Goal: Transaction & Acquisition: Purchase product/service

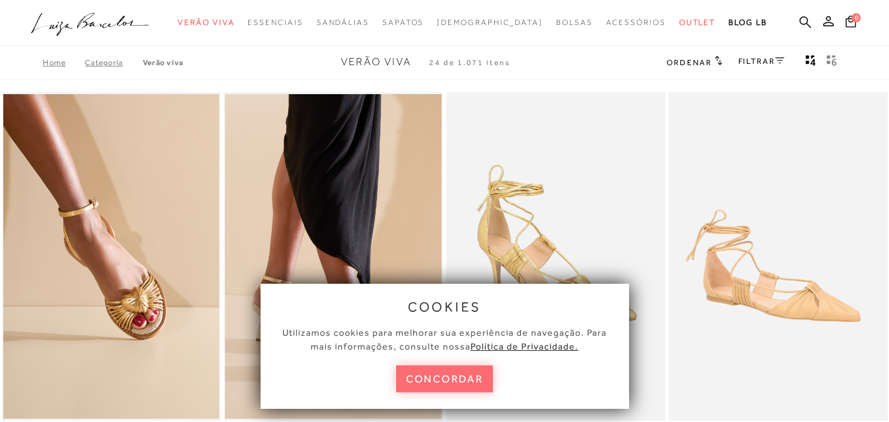
click at [435, 375] on button "concordar" at bounding box center [444, 378] width 97 height 27
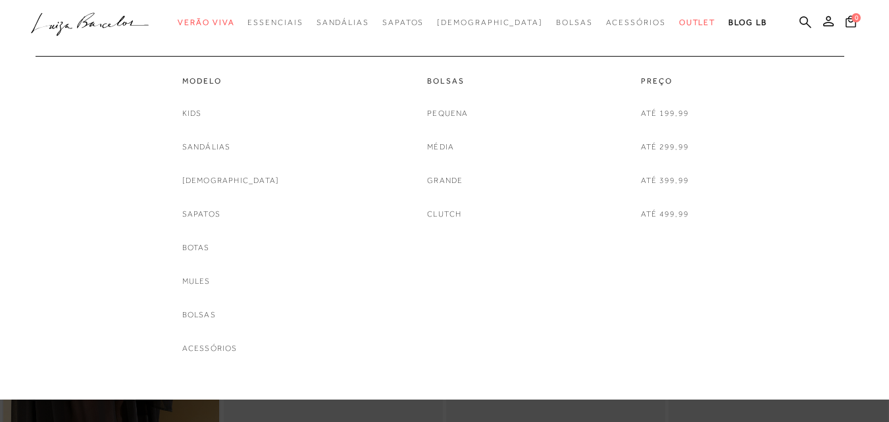
scroll to position [395, 0]
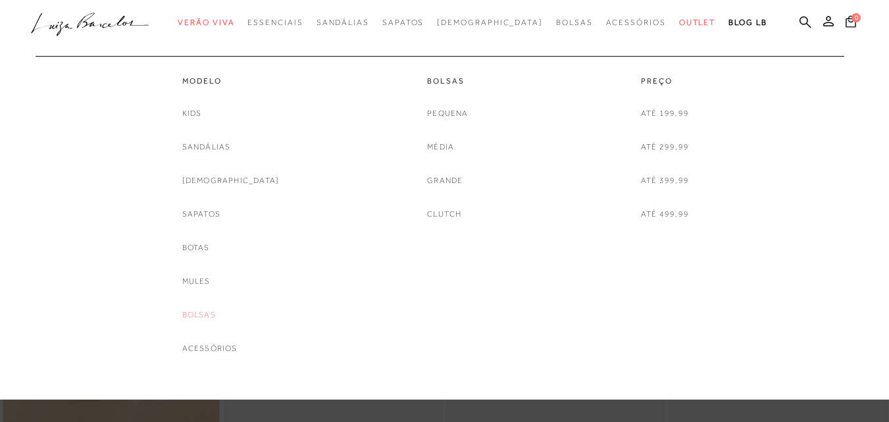
click at [216, 312] on link "Bolsas" at bounding box center [199, 315] width 34 height 14
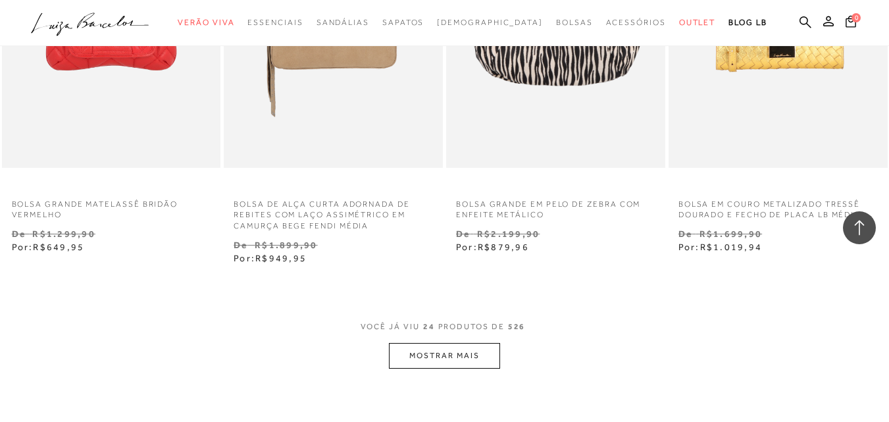
scroll to position [2434, 0]
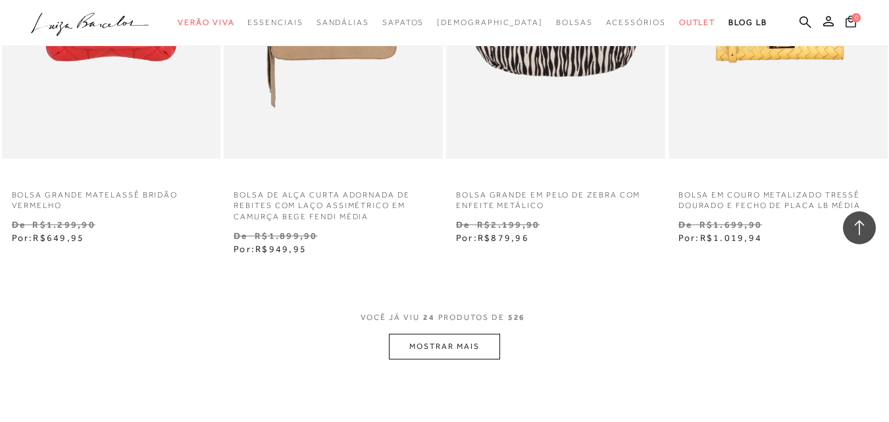
click at [464, 359] on button "MOSTRAR MAIS" at bounding box center [444, 347] width 111 height 26
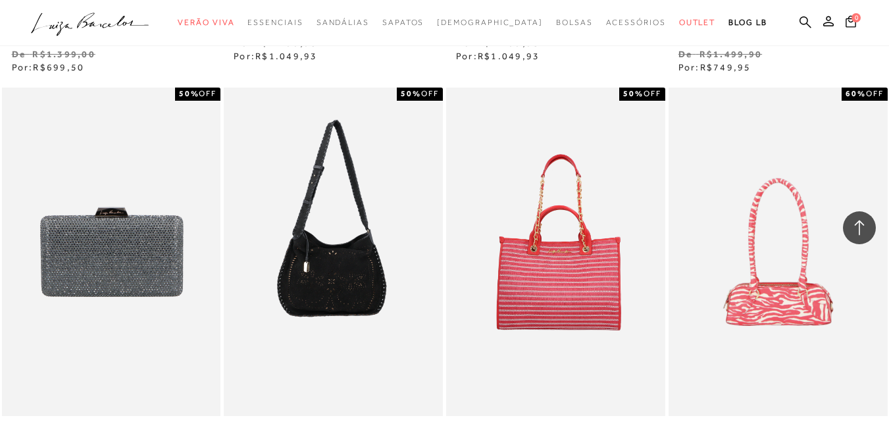
scroll to position [4144, 0]
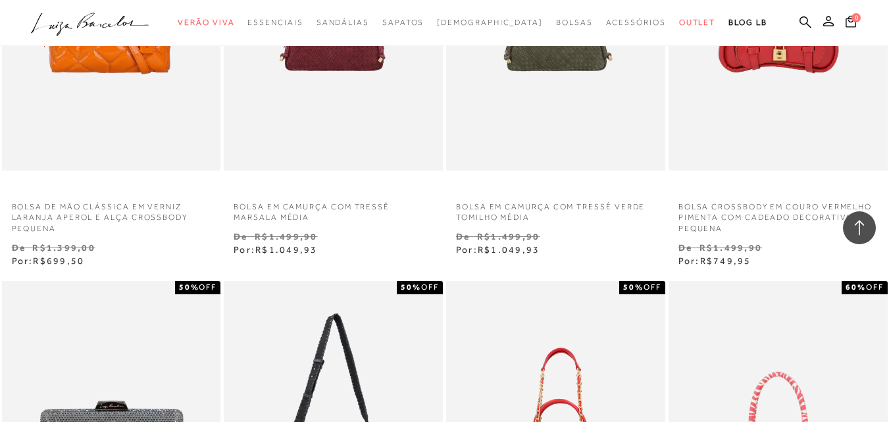
click at [109, 164] on img at bounding box center [112, 6] width 218 height 328
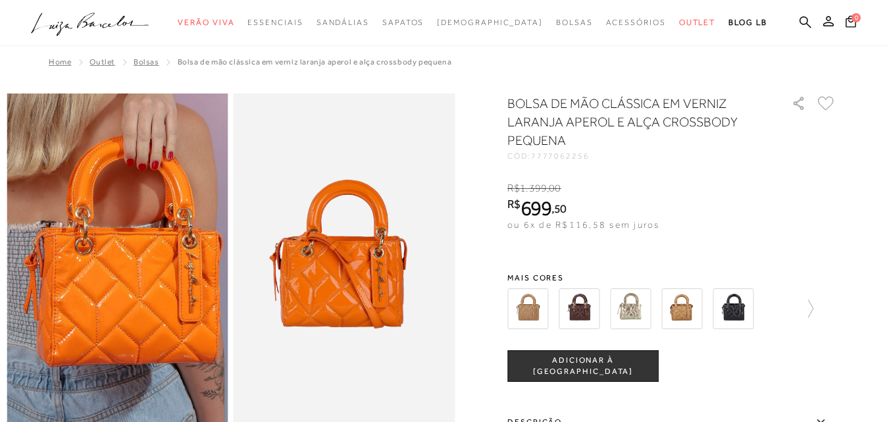
click at [539, 315] on img at bounding box center [527, 308] width 41 height 41
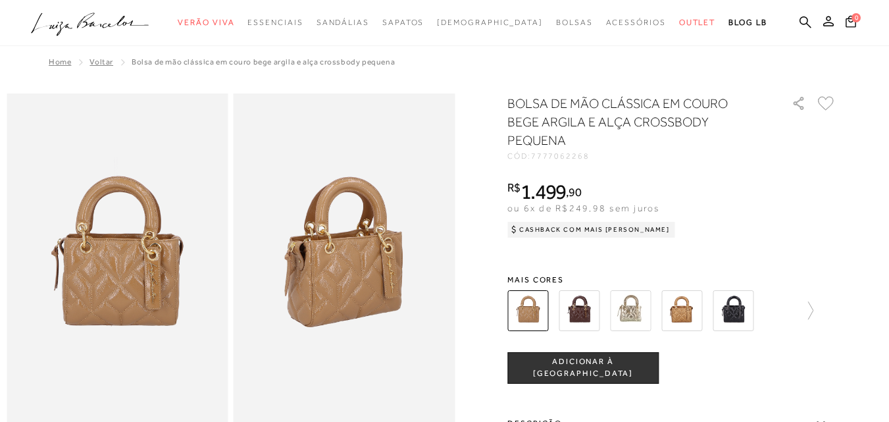
click at [587, 312] on img at bounding box center [579, 310] width 41 height 41
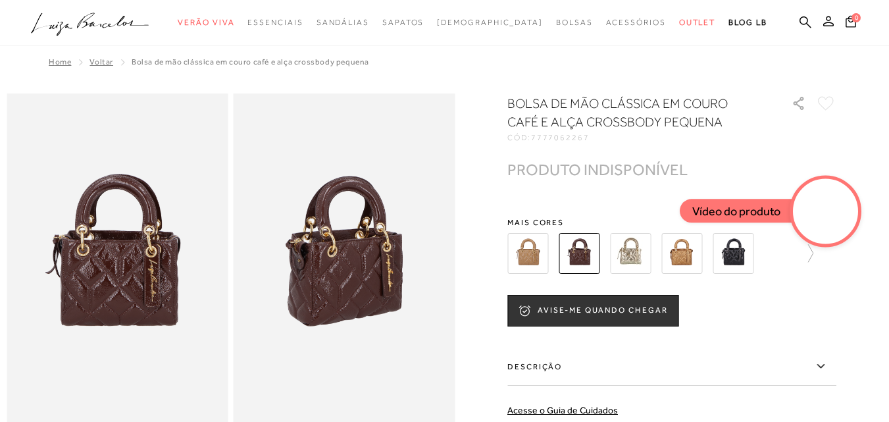
click at [747, 262] on img at bounding box center [732, 253] width 41 height 41
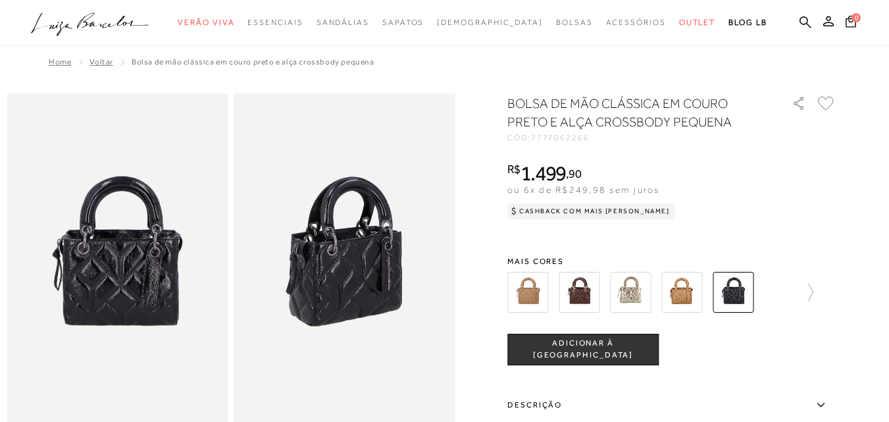
click at [645, 278] on img at bounding box center [630, 292] width 41 height 41
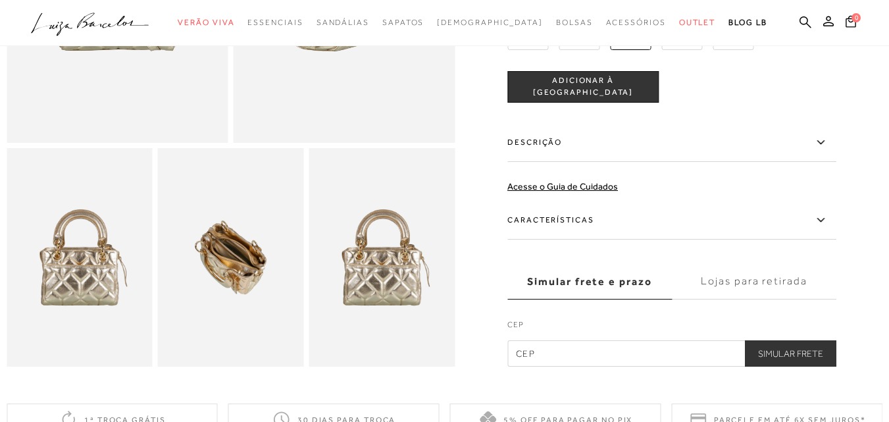
scroll to position [197, 0]
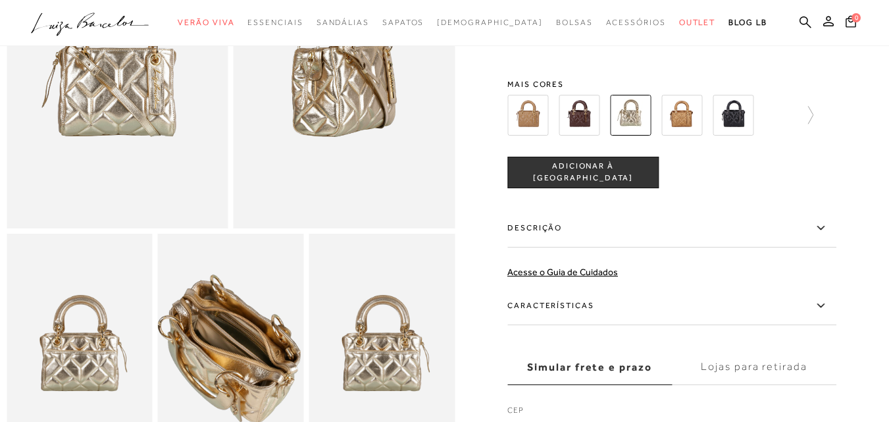
click at [232, 347] on img at bounding box center [228, 347] width 291 height 437
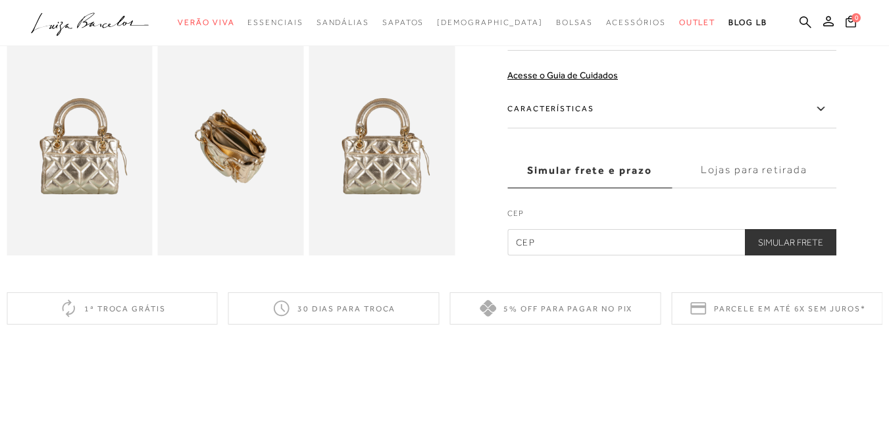
scroll to position [395, 0]
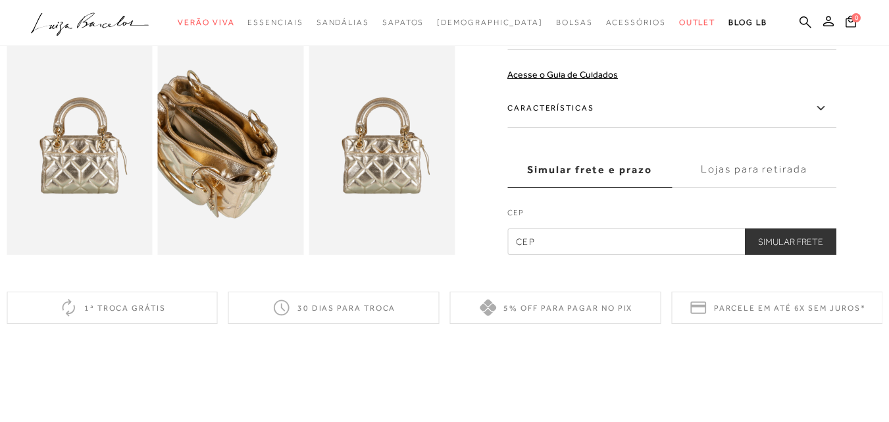
click at [256, 157] on img at bounding box center [205, 143] width 291 height 437
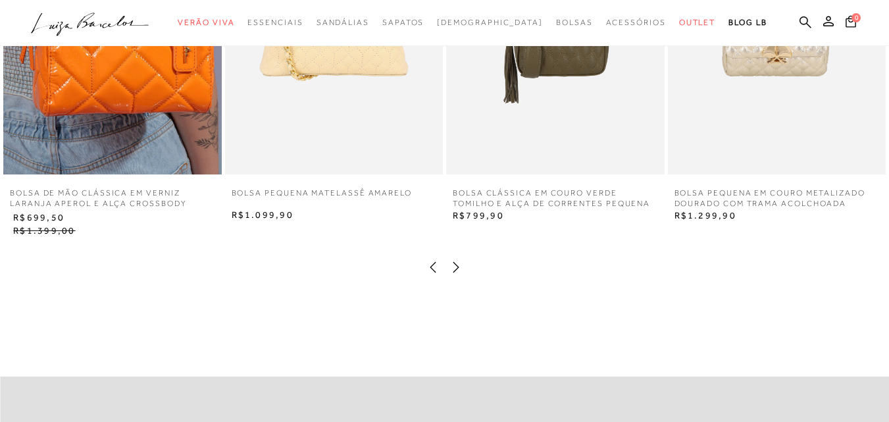
scroll to position [855, 0]
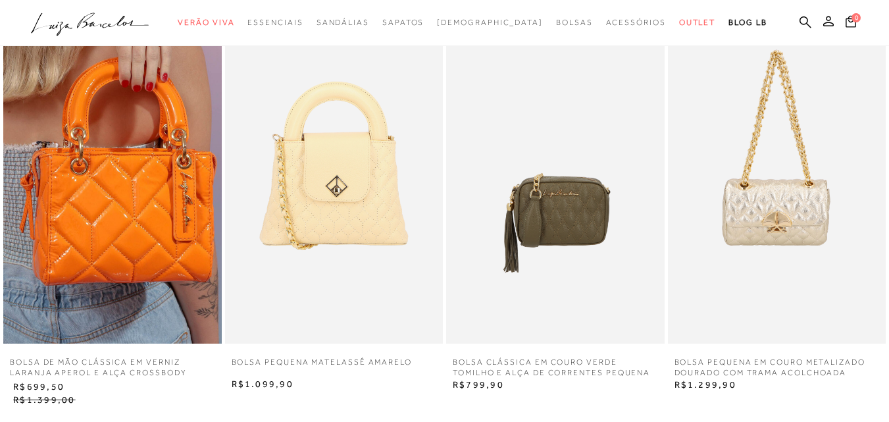
click at [564, 307] on img at bounding box center [555, 179] width 218 height 327
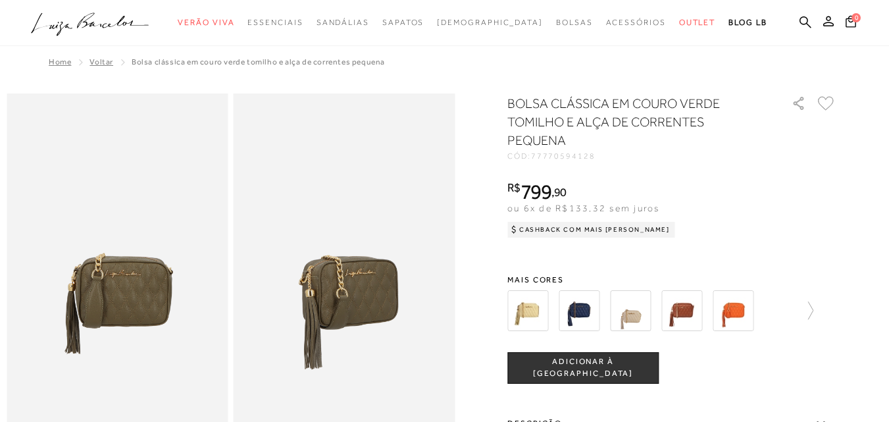
click at [697, 326] on img at bounding box center [681, 310] width 41 height 41
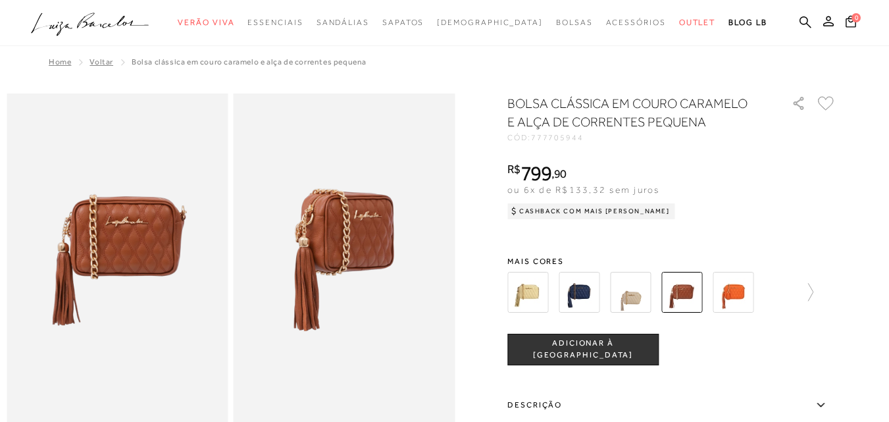
click at [633, 298] on img at bounding box center [630, 292] width 41 height 41
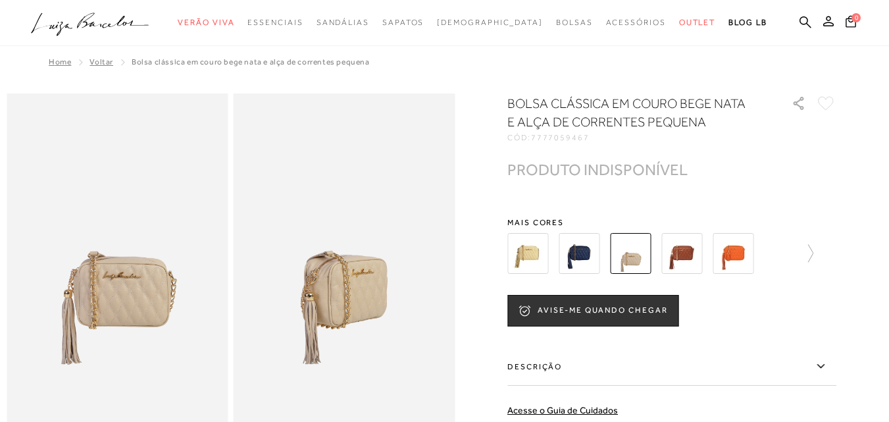
click at [689, 259] on img at bounding box center [681, 253] width 41 height 41
click at [688, 247] on img at bounding box center [681, 253] width 41 height 41
click at [813, 247] on icon at bounding box center [804, 253] width 18 height 18
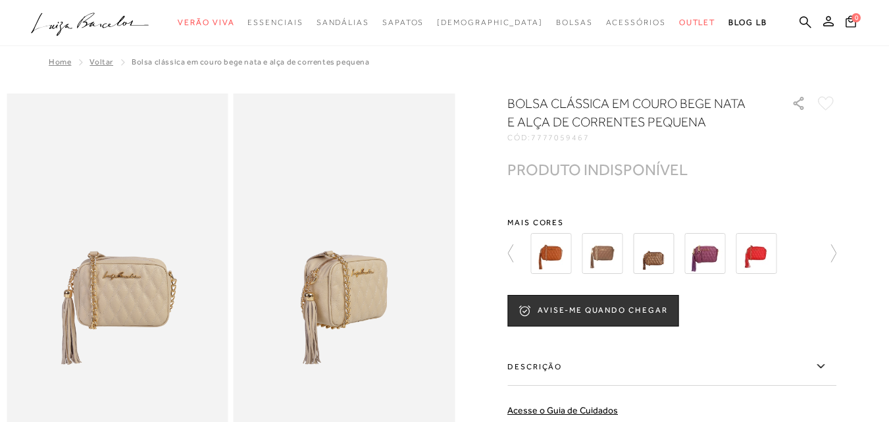
click at [560, 256] on img at bounding box center [550, 253] width 41 height 41
click at [668, 255] on img at bounding box center [653, 253] width 41 height 41
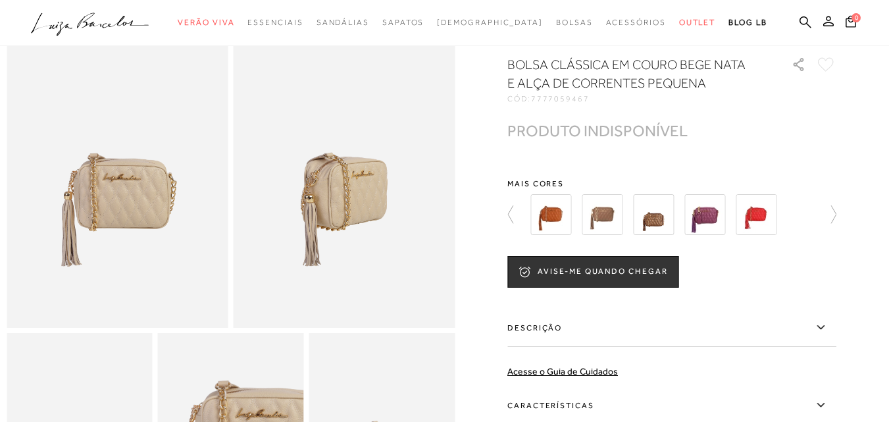
scroll to position [66, 0]
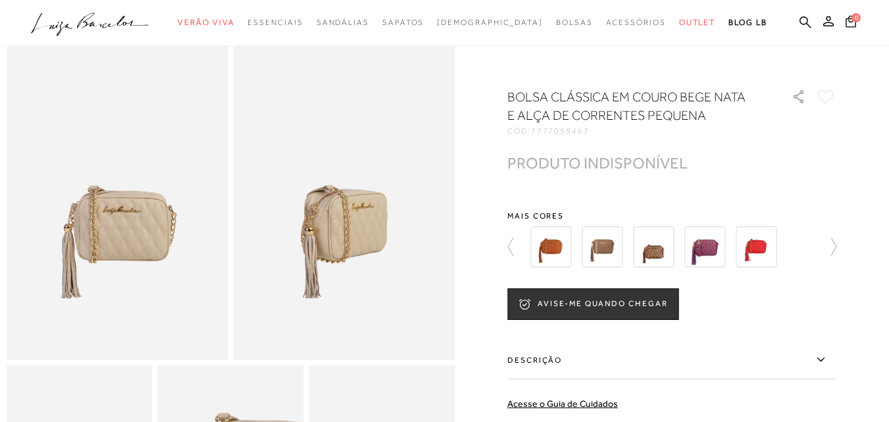
click at [652, 267] on img at bounding box center [653, 246] width 41 height 41
click at [655, 265] on img at bounding box center [653, 246] width 41 height 41
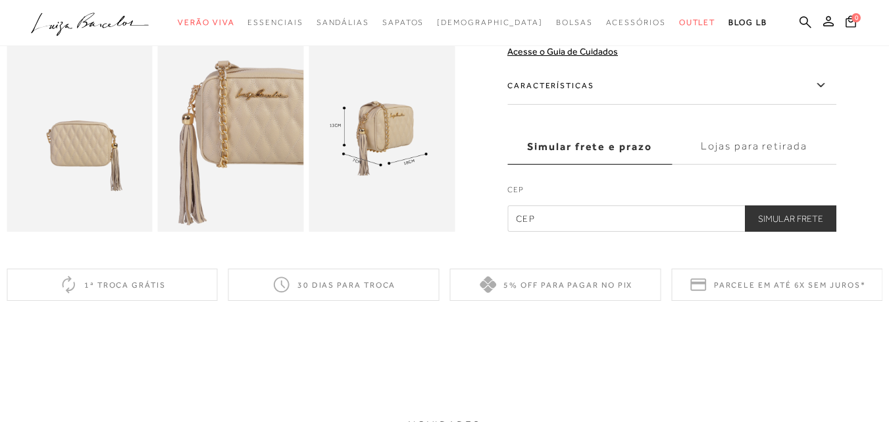
scroll to position [395, 0]
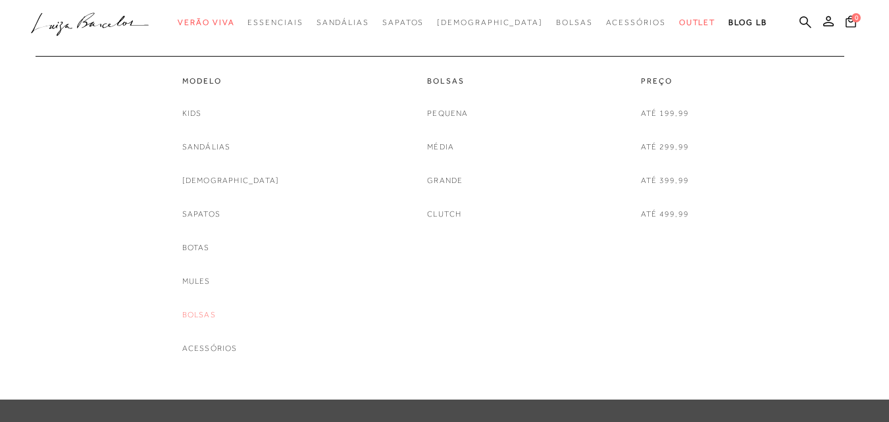
click at [216, 311] on link "Bolsas" at bounding box center [199, 315] width 34 height 14
click at [216, 316] on link "Bolsas" at bounding box center [199, 315] width 34 height 14
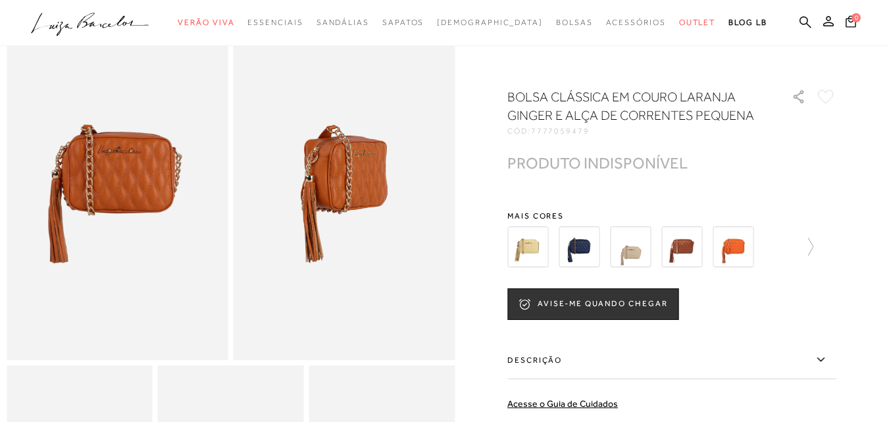
scroll to position [395, 0]
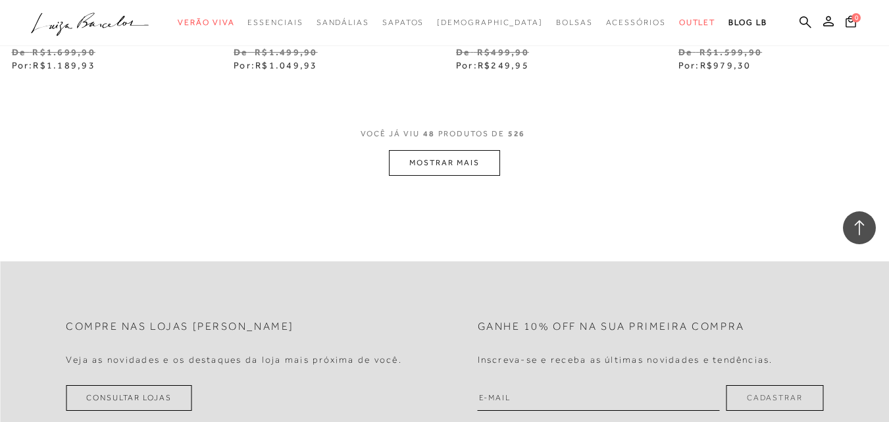
scroll to position [5197, 0]
click at [451, 174] on button "MOSTRAR MAIS" at bounding box center [444, 162] width 111 height 26
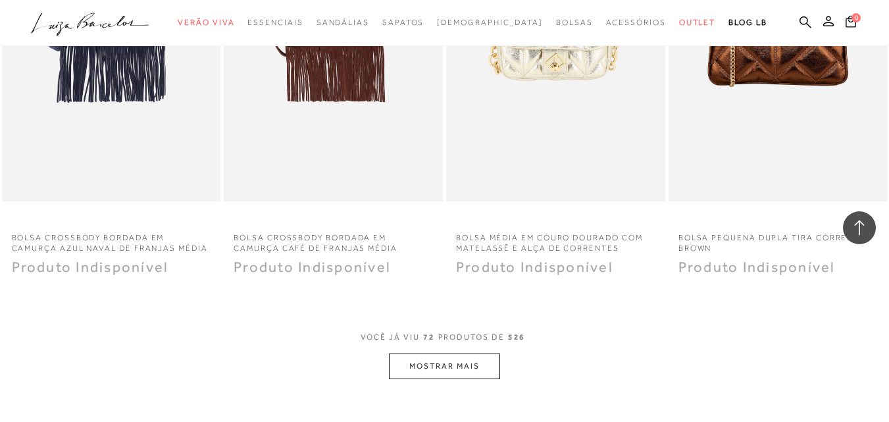
scroll to position [7565, 0]
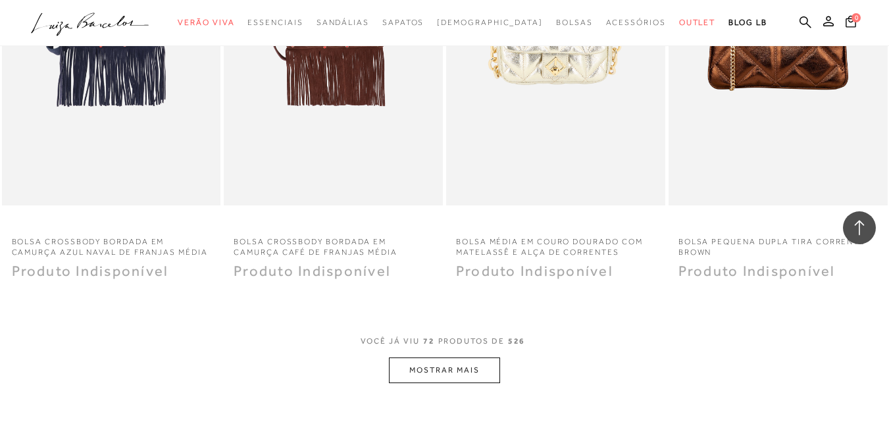
click at [428, 383] on button "MOSTRAR MAIS" at bounding box center [444, 370] width 111 height 26
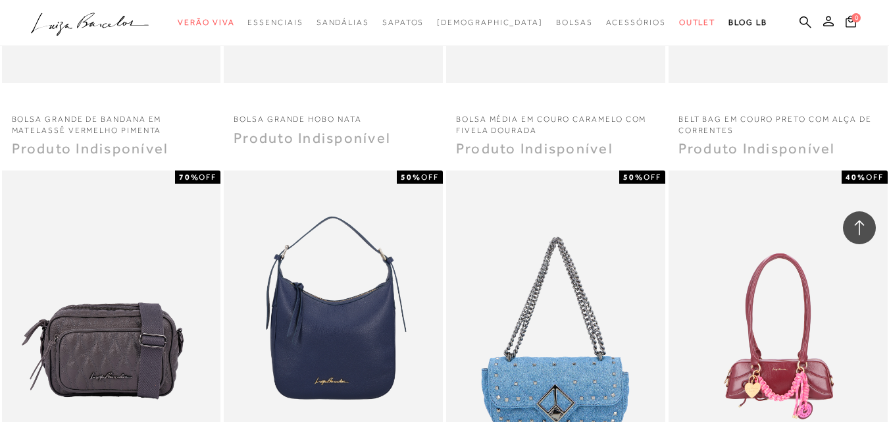
scroll to position [9276, 0]
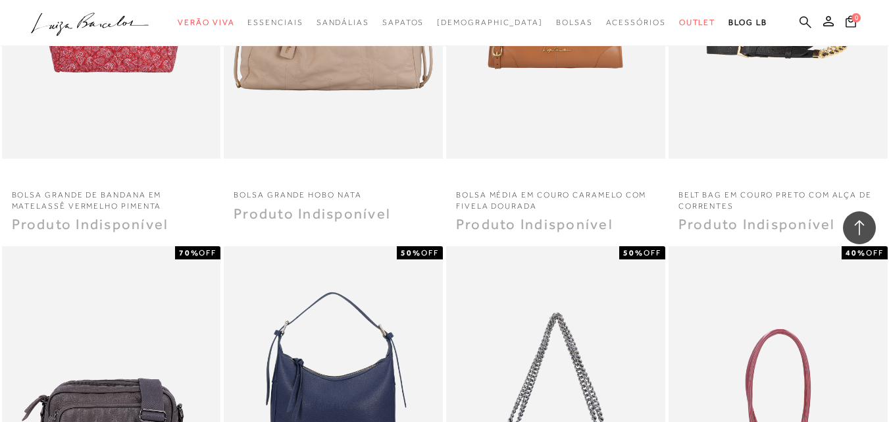
click at [799, 18] on icon at bounding box center [805, 22] width 12 height 12
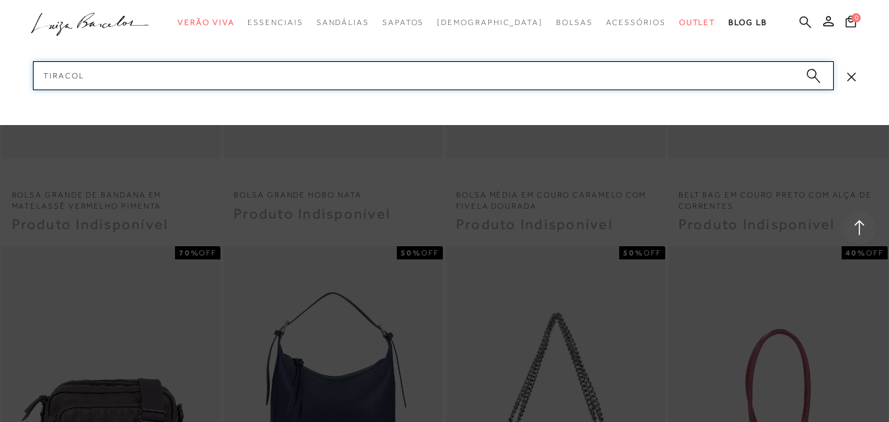
type input "tiracolo"
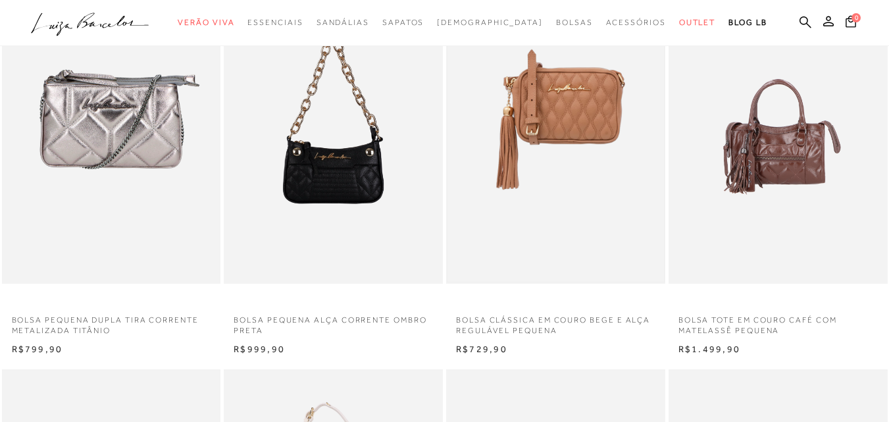
scroll to position [132, 0]
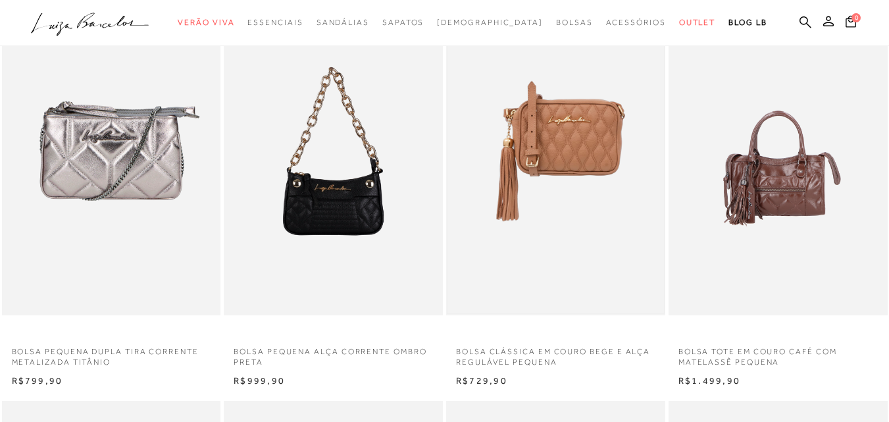
click at [541, 157] on img at bounding box center [555, 151] width 216 height 324
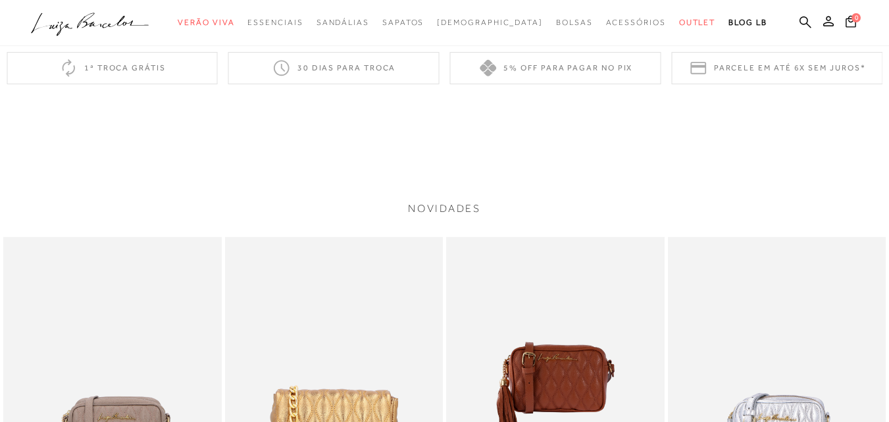
scroll to position [592, 0]
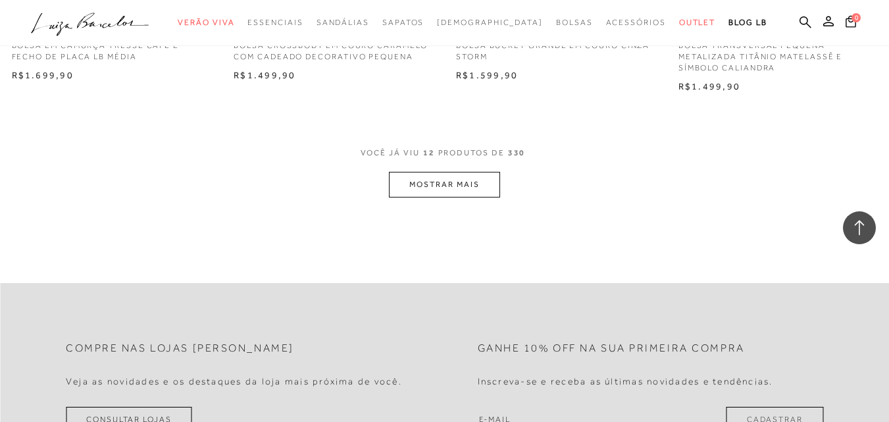
scroll to position [1316, 0]
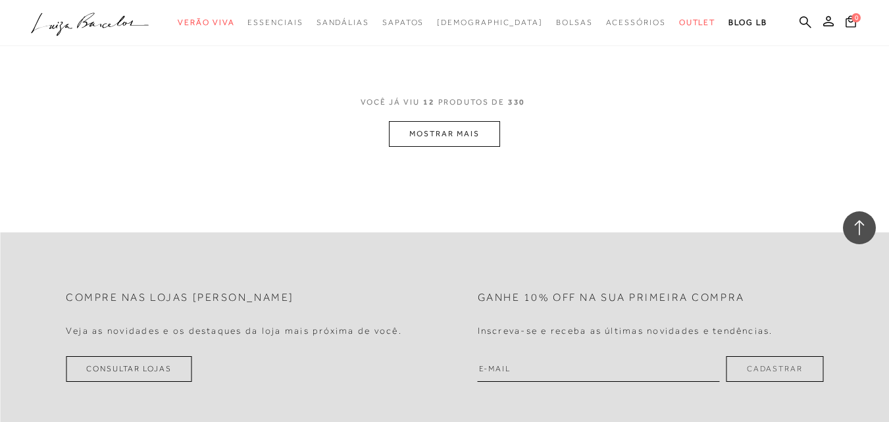
click at [465, 131] on button "MOSTRAR MAIS" at bounding box center [444, 134] width 111 height 26
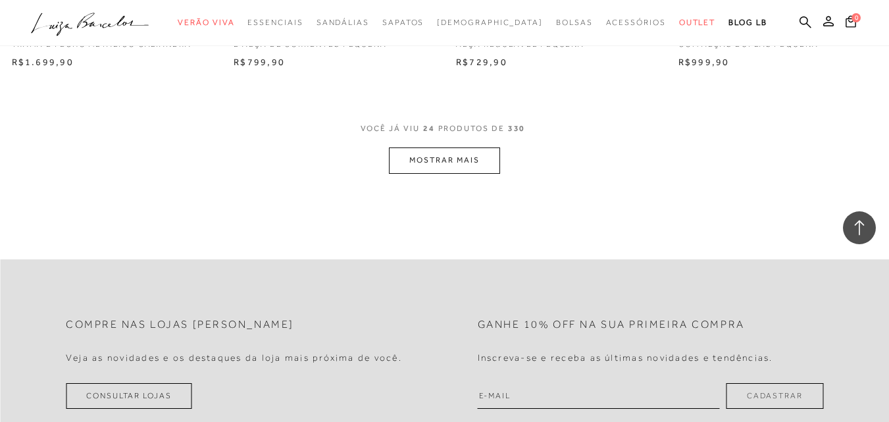
scroll to position [2566, 0]
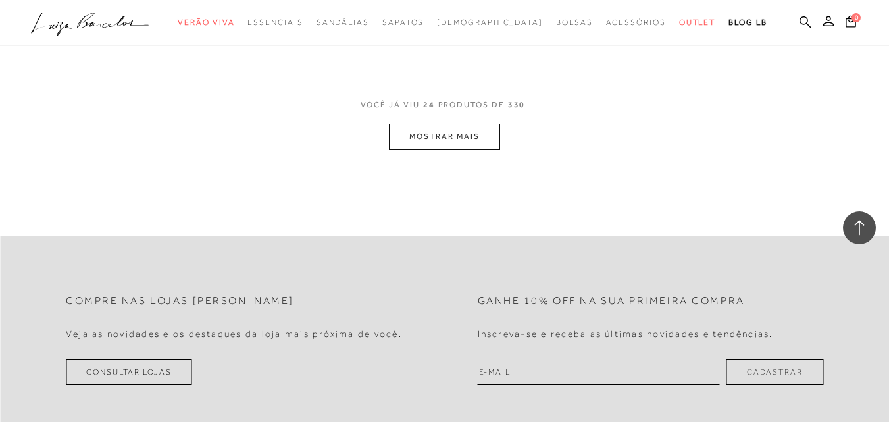
click at [474, 134] on button "MOSTRAR MAIS" at bounding box center [444, 137] width 111 height 26
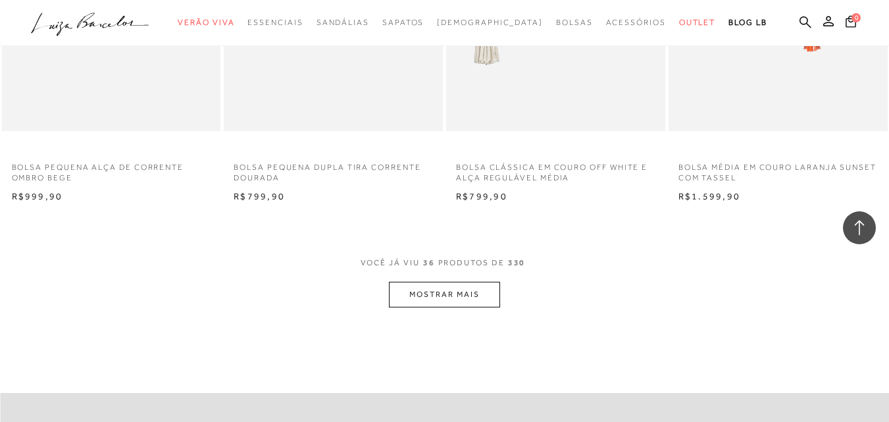
scroll to position [3684, 0]
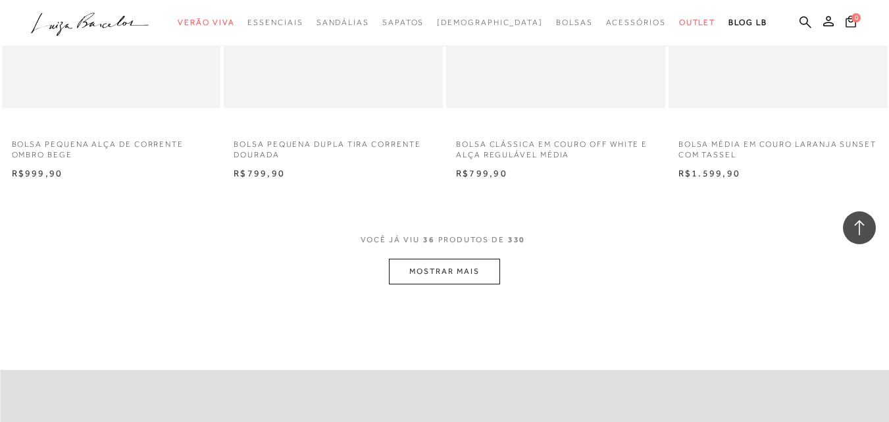
click at [467, 276] on button "MOSTRAR MAIS" at bounding box center [444, 272] width 111 height 26
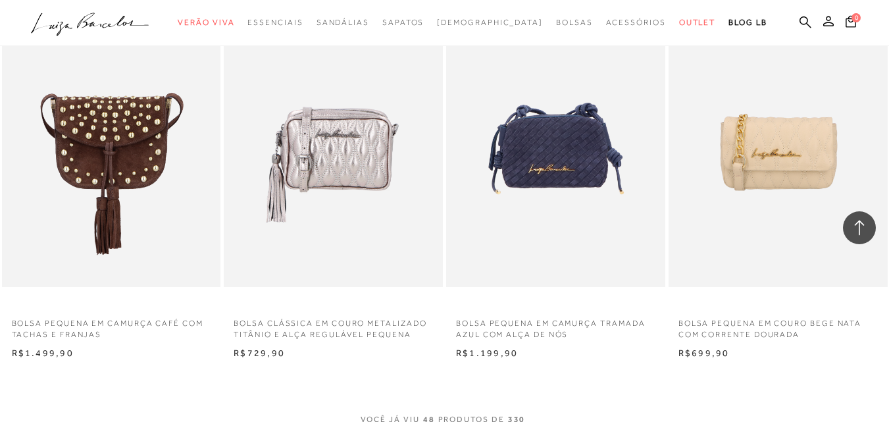
scroll to position [4868, 0]
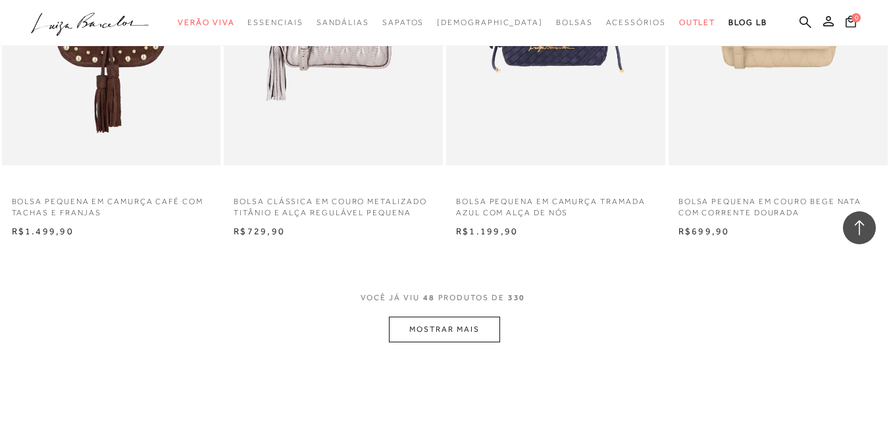
click at [445, 320] on button "MOSTRAR MAIS" at bounding box center [444, 329] width 111 height 26
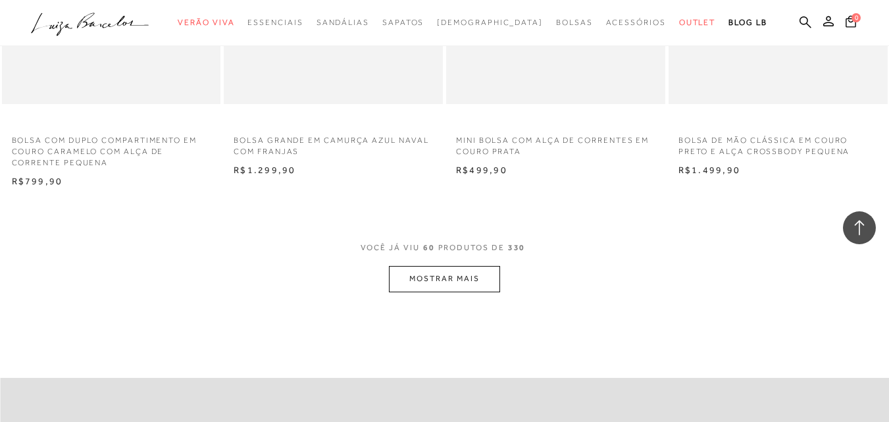
scroll to position [6184, 0]
click at [471, 274] on button "MOSTRAR MAIS" at bounding box center [444, 277] width 111 height 26
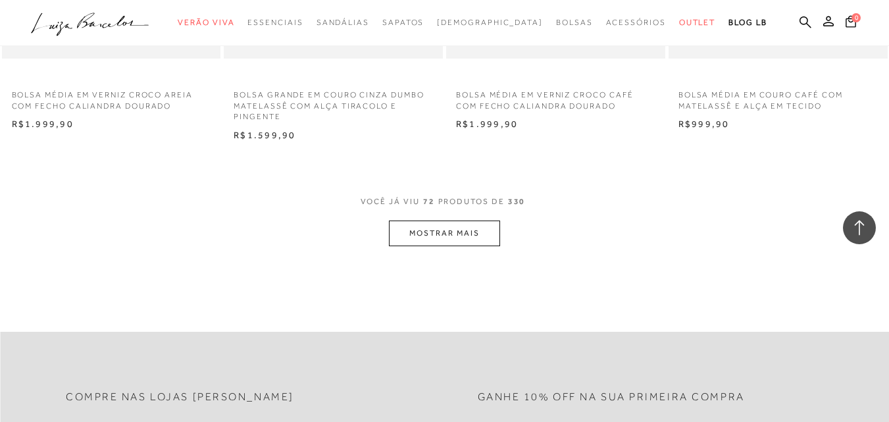
scroll to position [7499, 0]
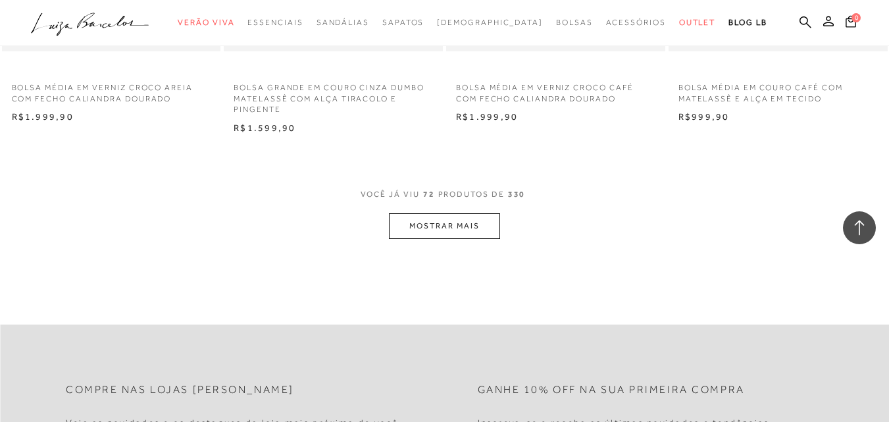
click at [451, 213] on button "MOSTRAR MAIS" at bounding box center [444, 226] width 111 height 26
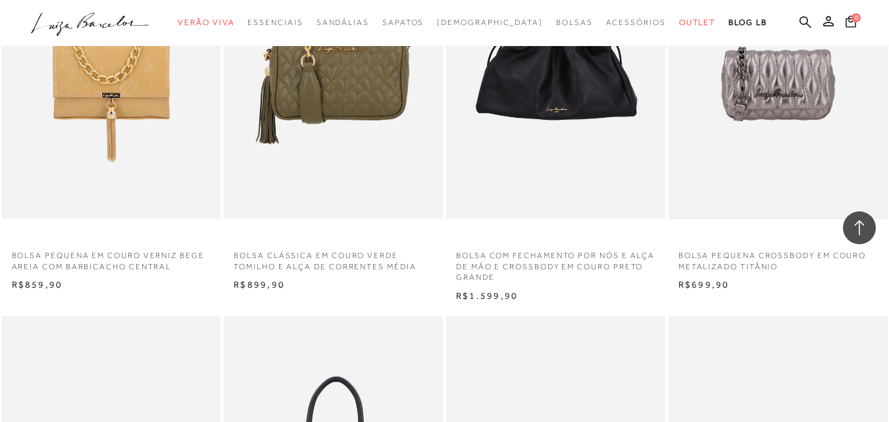
scroll to position [7828, 0]
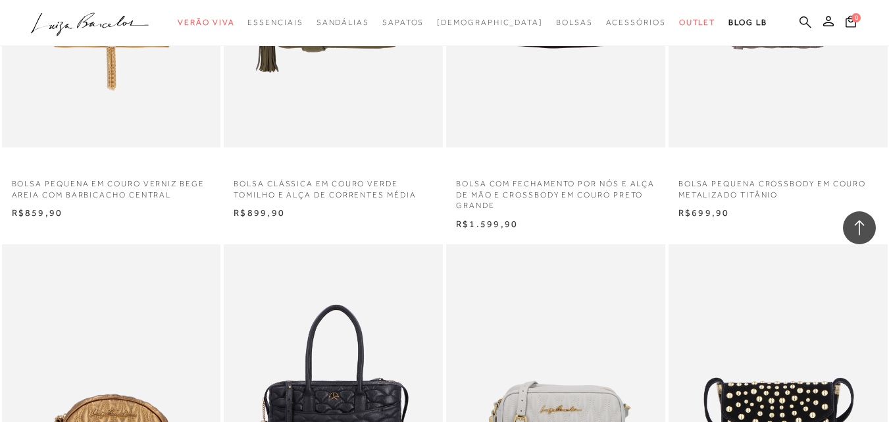
click at [799, 20] on icon at bounding box center [805, 22] width 12 height 12
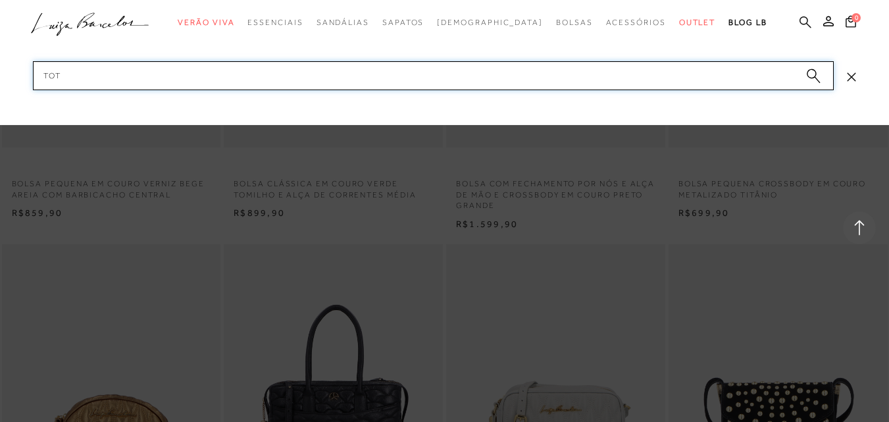
type input "tote"
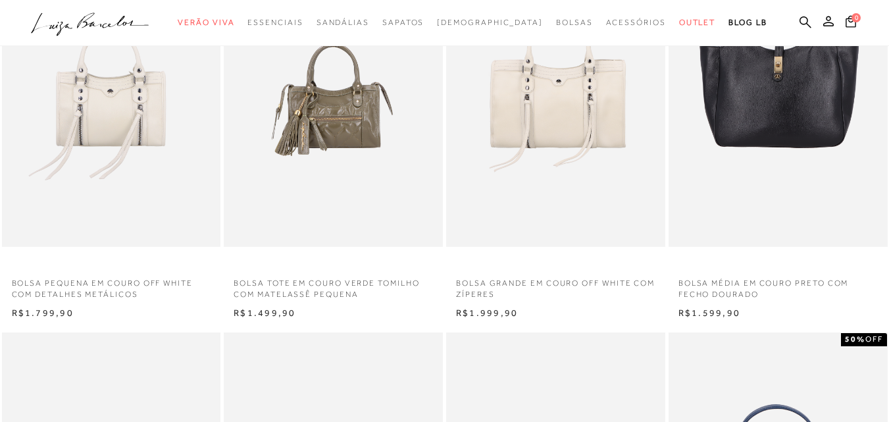
scroll to position [592, 0]
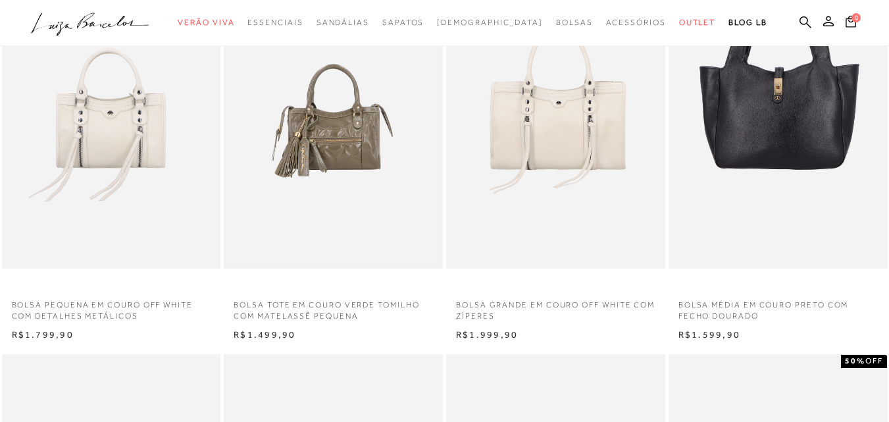
click at [342, 135] on img at bounding box center [333, 104] width 216 height 324
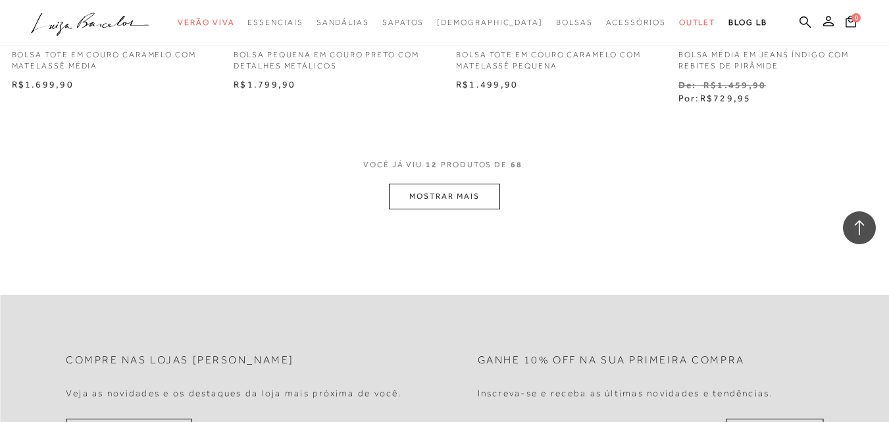
scroll to position [1051, 0]
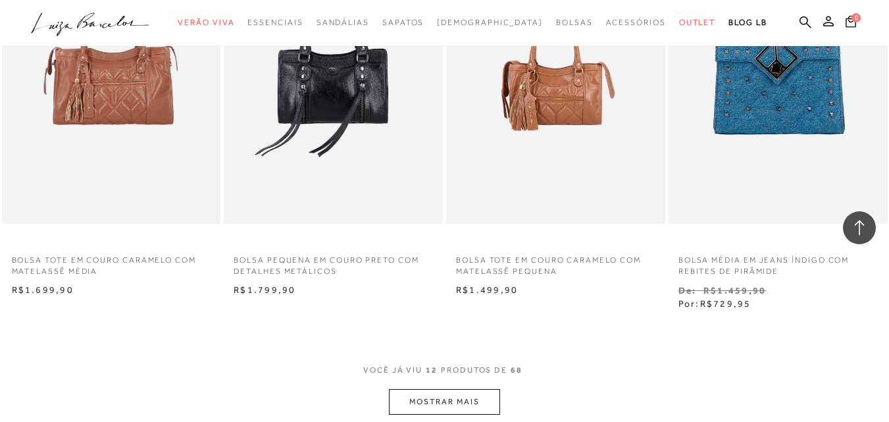
click at [451, 400] on button "MOSTRAR MAIS" at bounding box center [444, 402] width 111 height 26
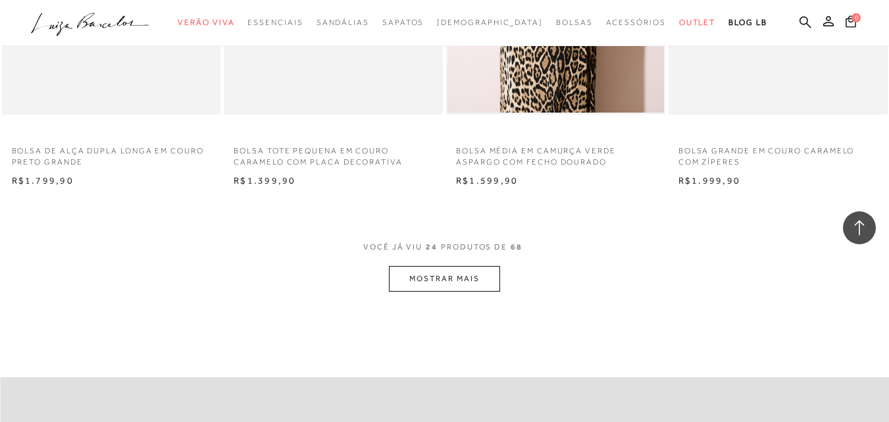
scroll to position [2432, 0]
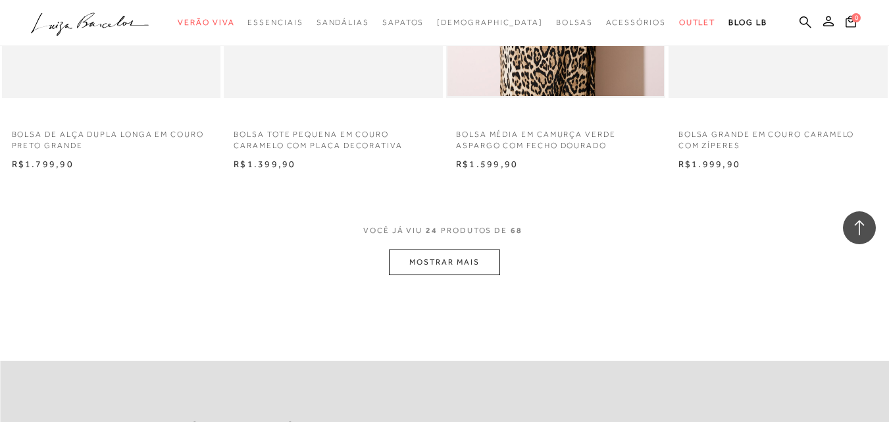
click at [472, 265] on button "MOSTRAR MAIS" at bounding box center [444, 262] width 111 height 26
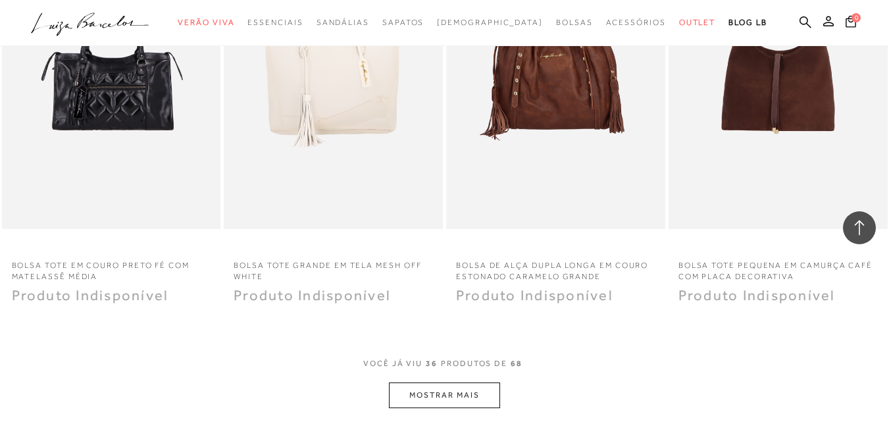
scroll to position [3287, 0]
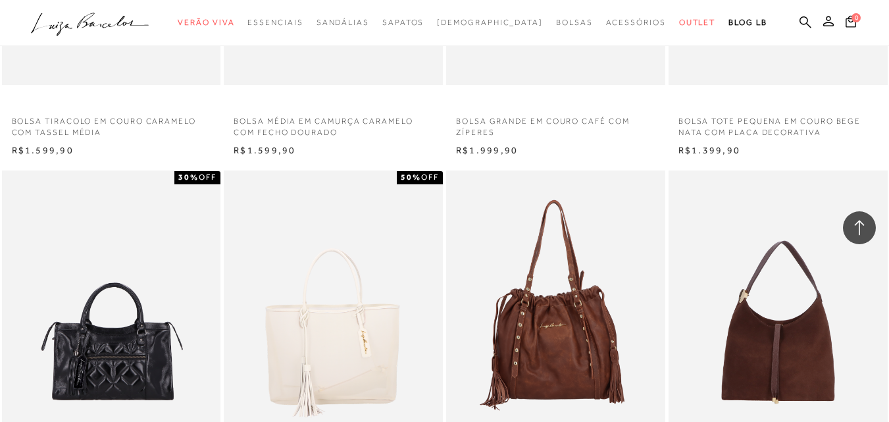
click at [118, 22] on icon ".a{fill-rule:evenodd;}" at bounding box center [90, 25] width 118 height 28
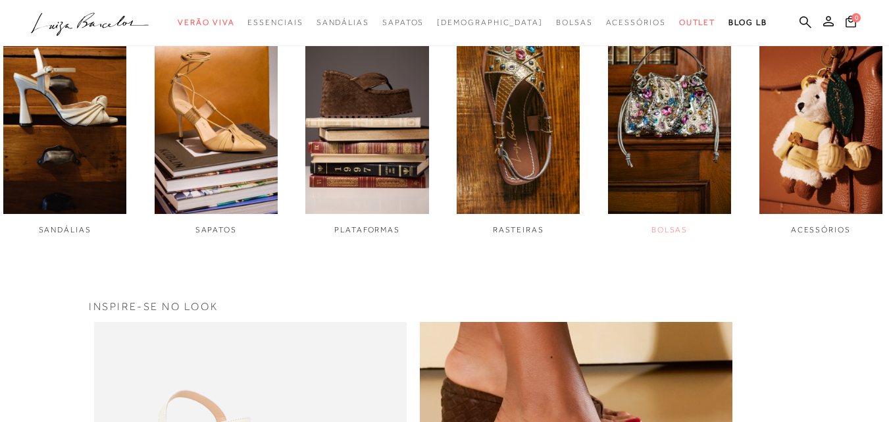
click at [670, 155] on img "5 / 6" at bounding box center [669, 98] width 123 height 231
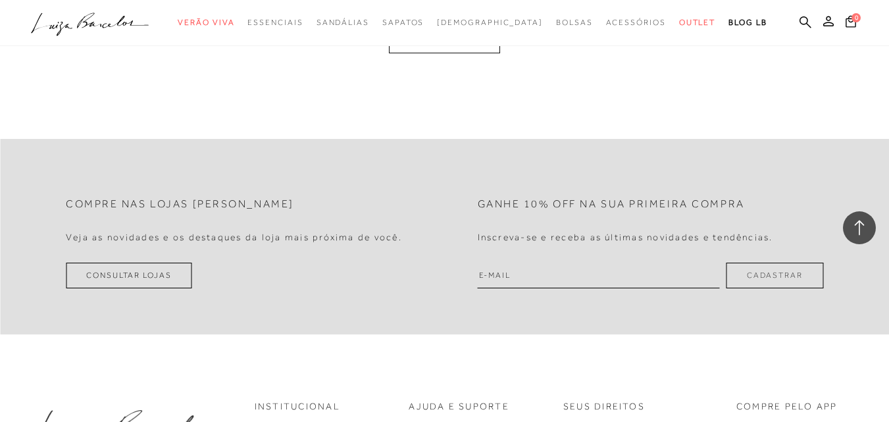
scroll to position [2500, 0]
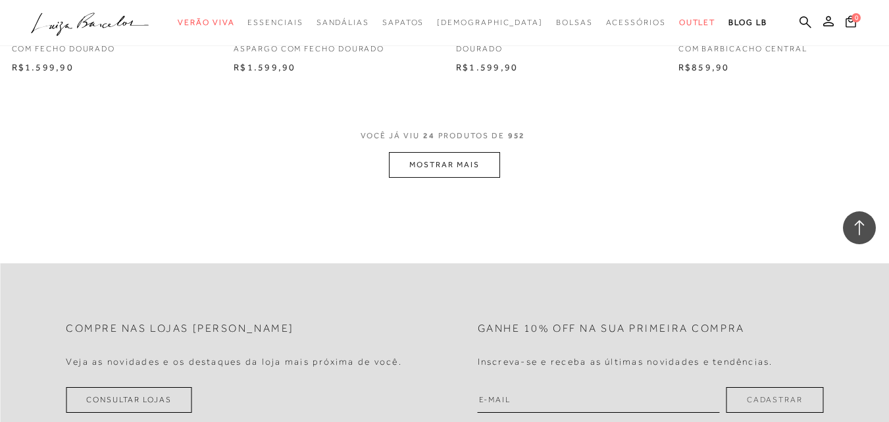
click at [468, 170] on button "MOSTRAR MAIS" at bounding box center [444, 165] width 111 height 26
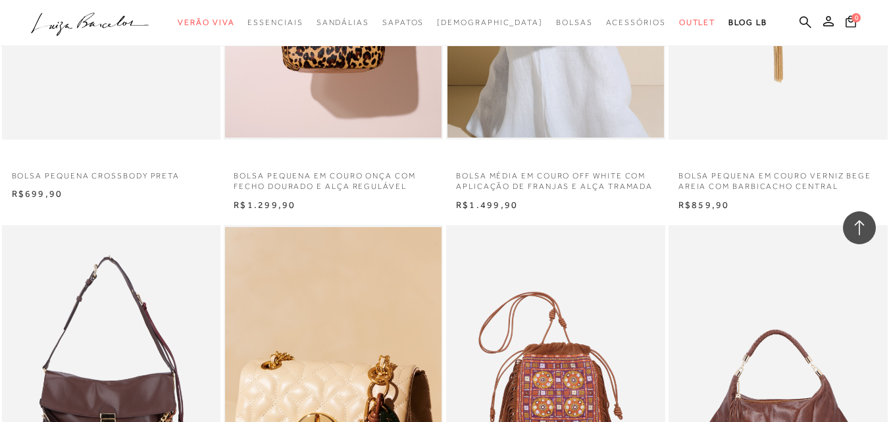
scroll to position [4276, 0]
